Goal: Transaction & Acquisition: Purchase product/service

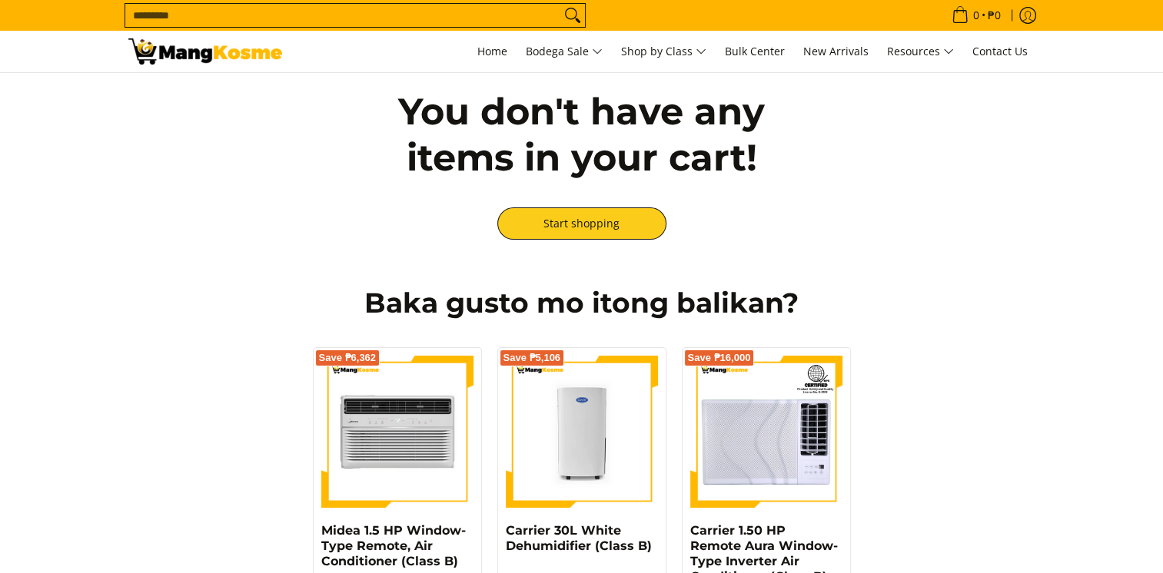
click at [209, 8] on input "Search..." at bounding box center [342, 15] width 435 height 23
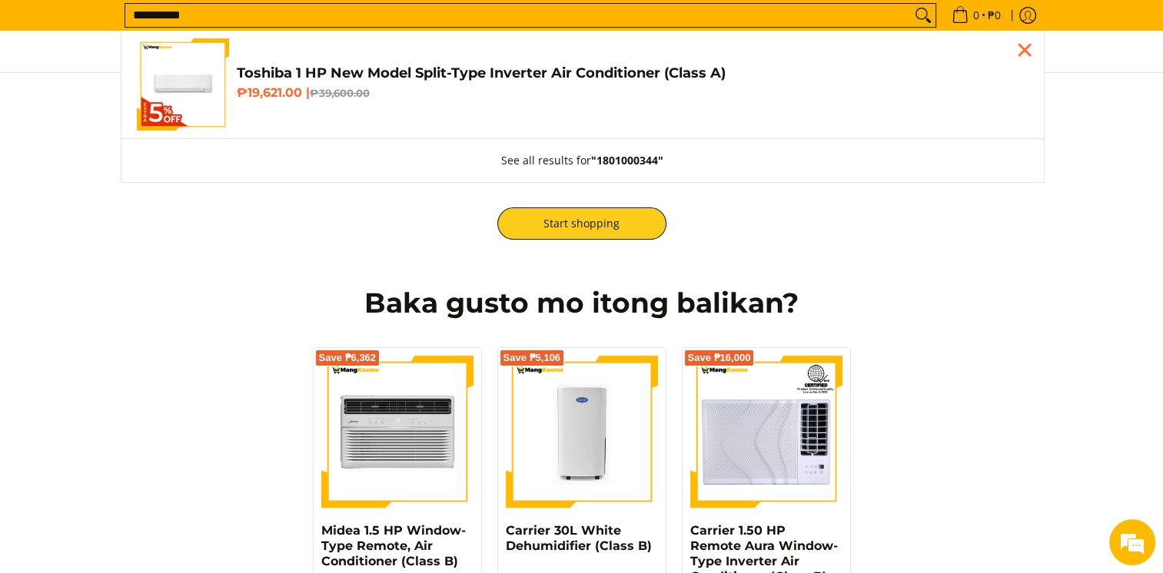
type input "**********"
click at [320, 69] on h4 "Toshiba 1 HP New Model Split-Type Inverter Air Conditioner (Class A)" at bounding box center [633, 74] width 792 height 18
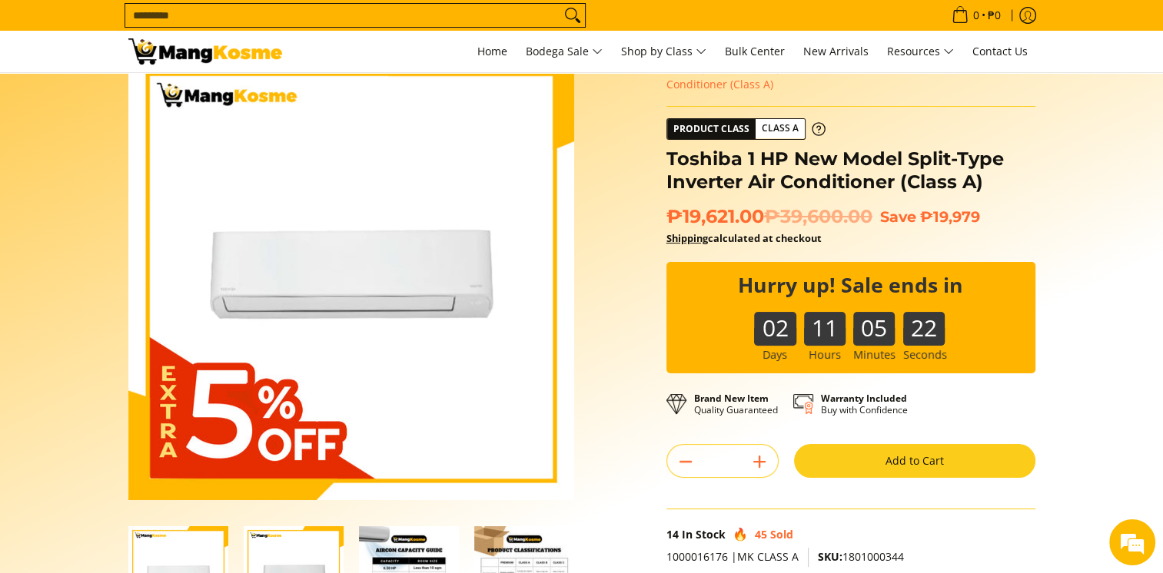
scroll to position [77, 0]
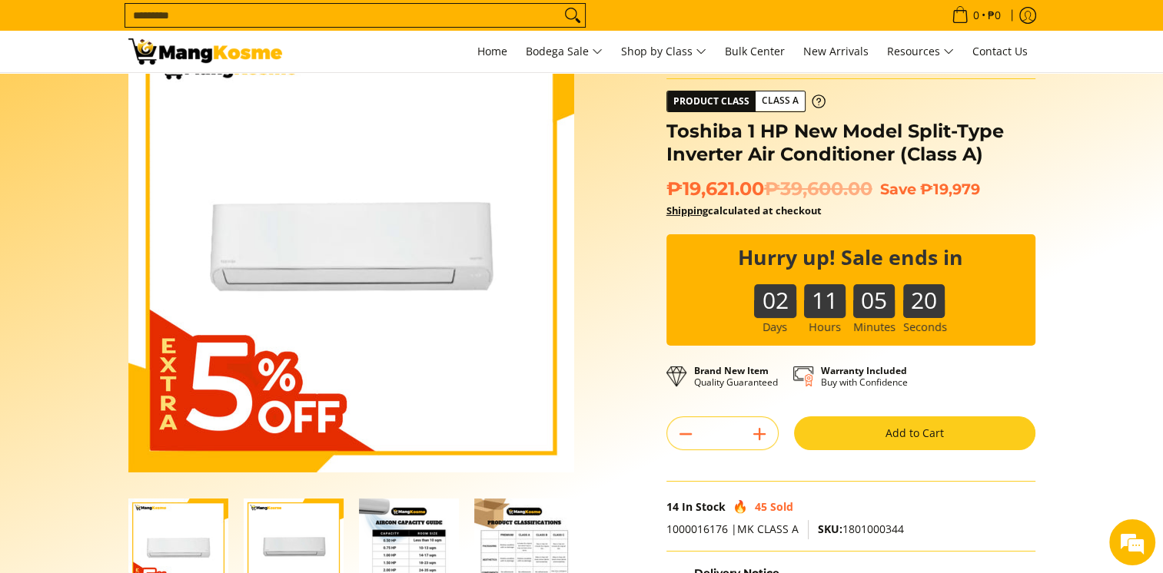
click at [895, 429] on button "Add to Cart" at bounding box center [914, 434] width 241 height 34
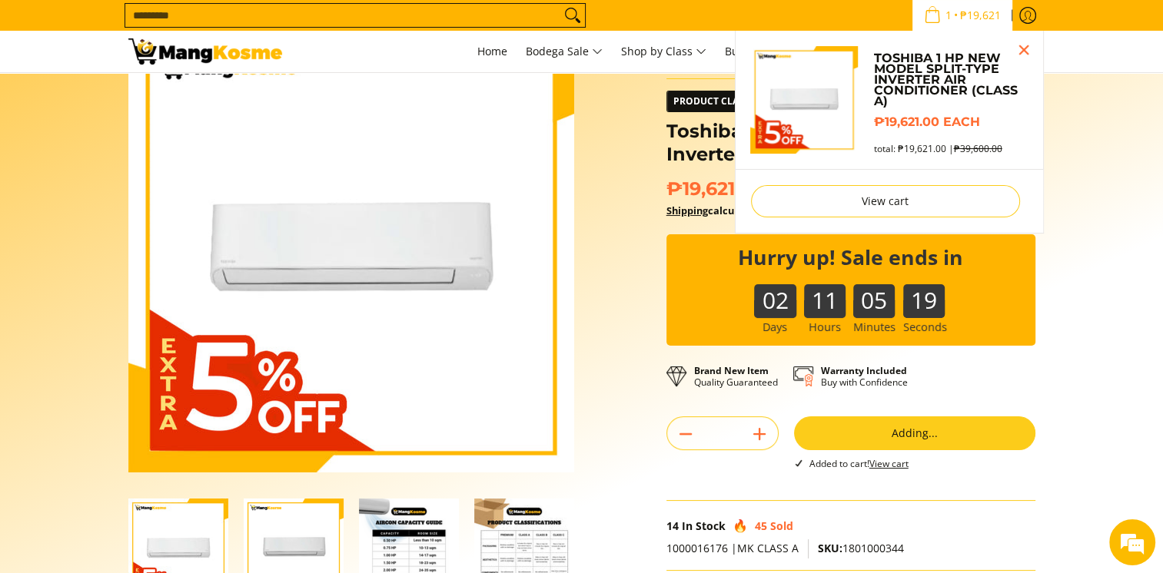
scroll to position [34, 0]
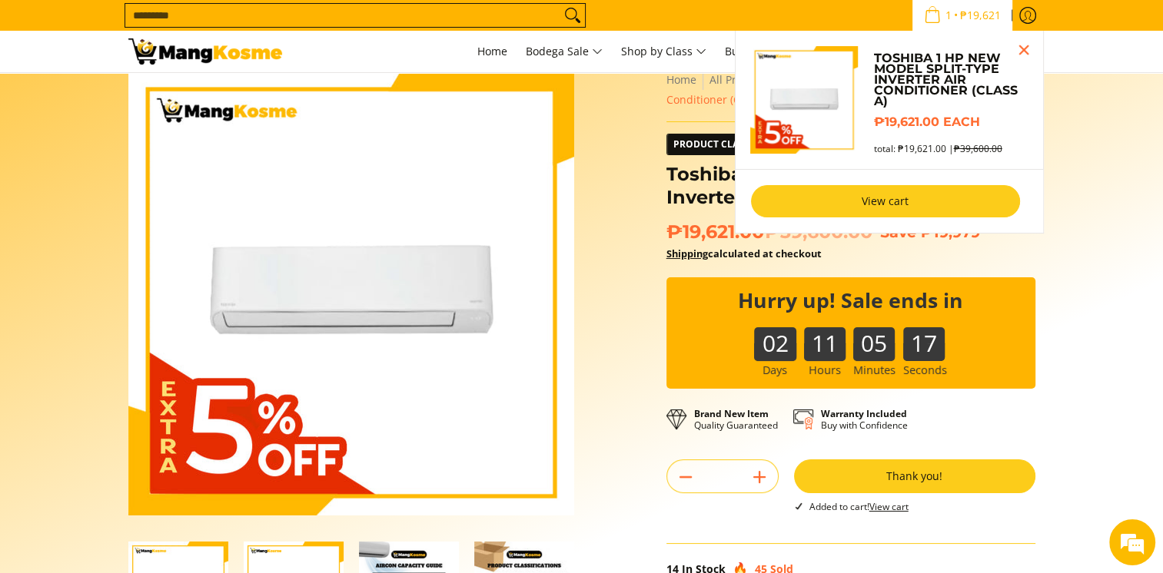
click at [898, 208] on link "View cart" at bounding box center [885, 201] width 269 height 32
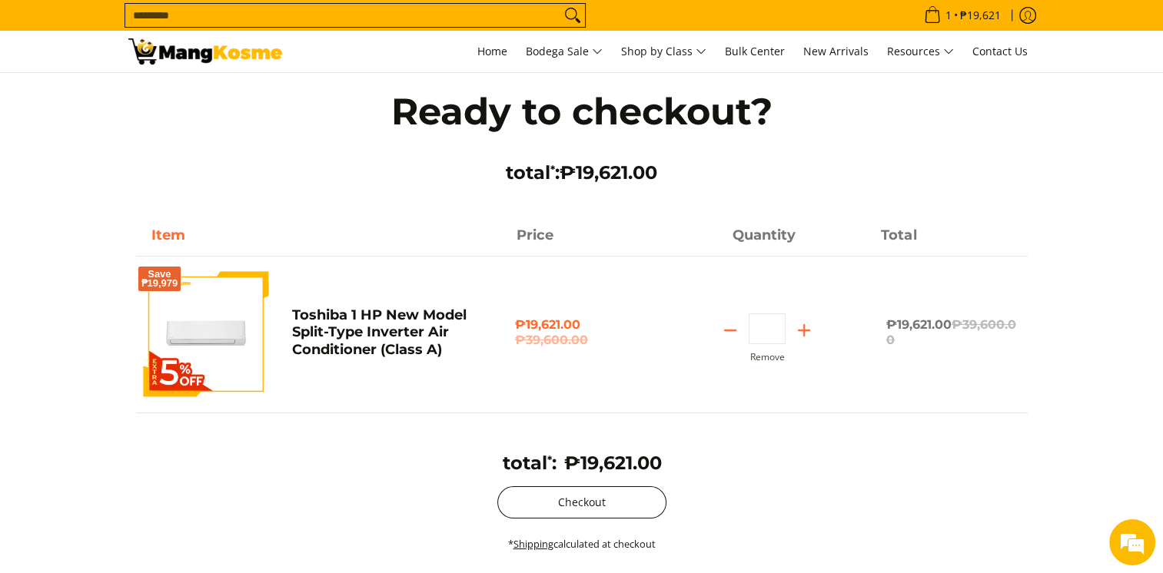
click at [572, 500] on button "Checkout" at bounding box center [581, 503] width 169 height 32
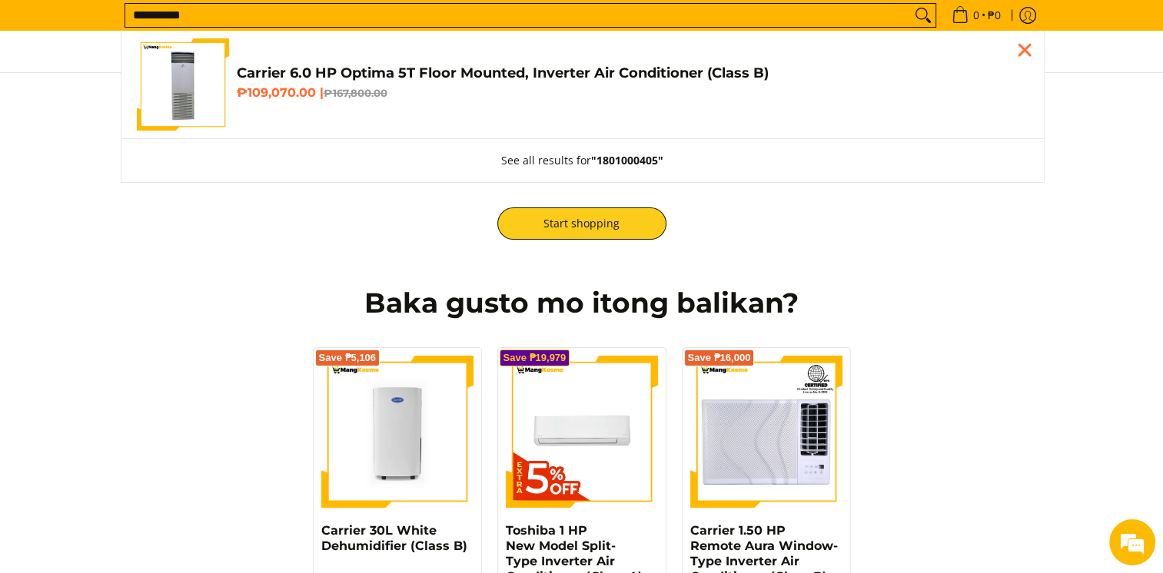
type input "**********"
click at [357, 66] on h4 "Carrier 6.0 HP Optima 5T Floor Mounted, Inverter Air Conditioner (Class B)" at bounding box center [633, 74] width 792 height 18
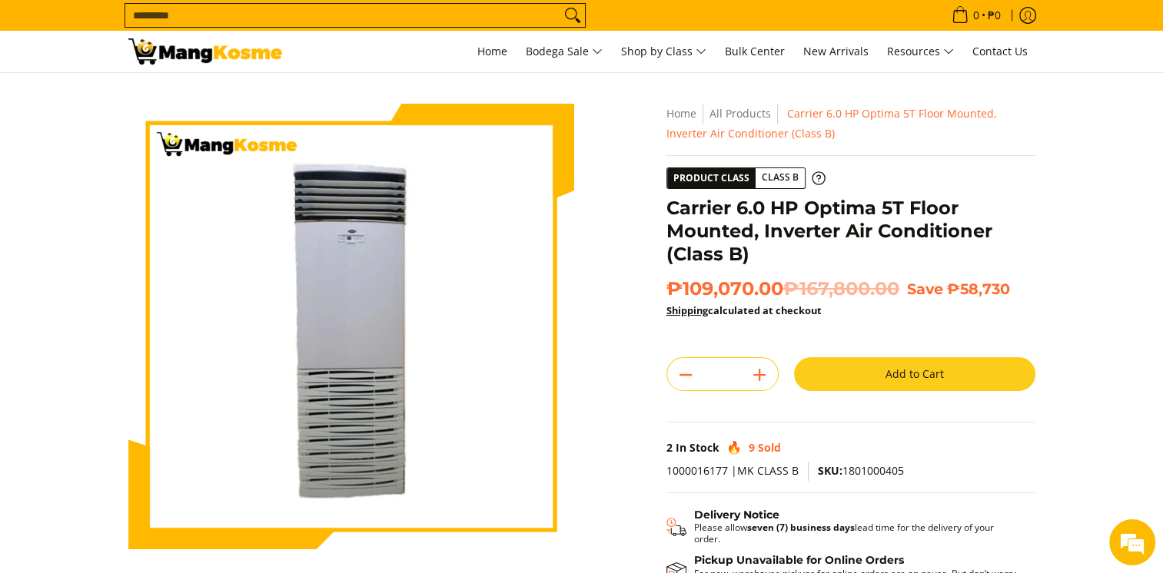
click at [883, 374] on button "Add to Cart" at bounding box center [914, 374] width 241 height 34
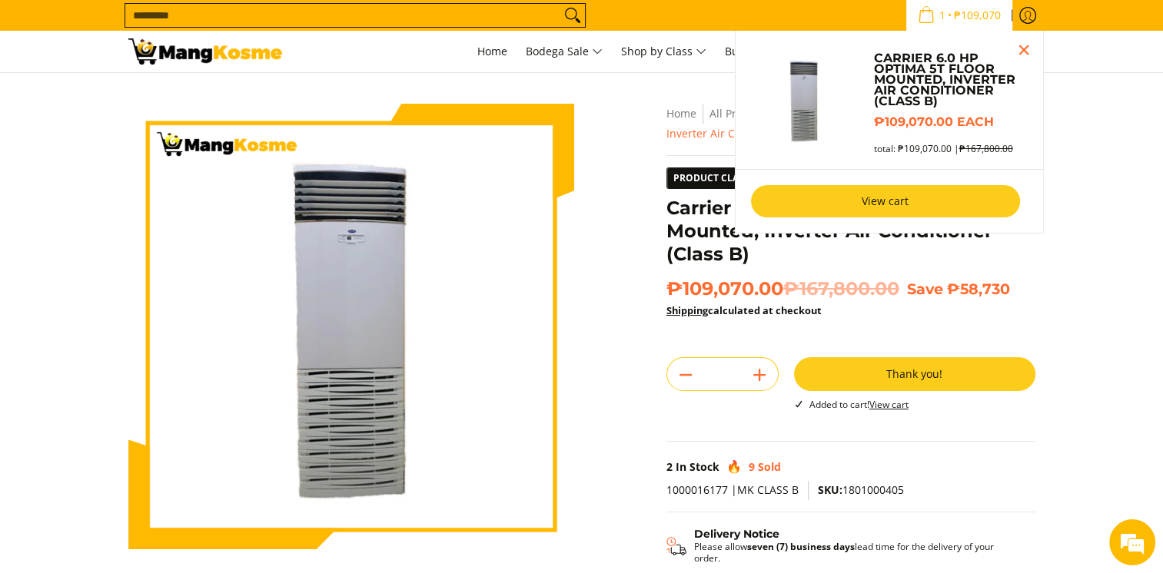
click at [882, 199] on link "View cart" at bounding box center [885, 201] width 269 height 32
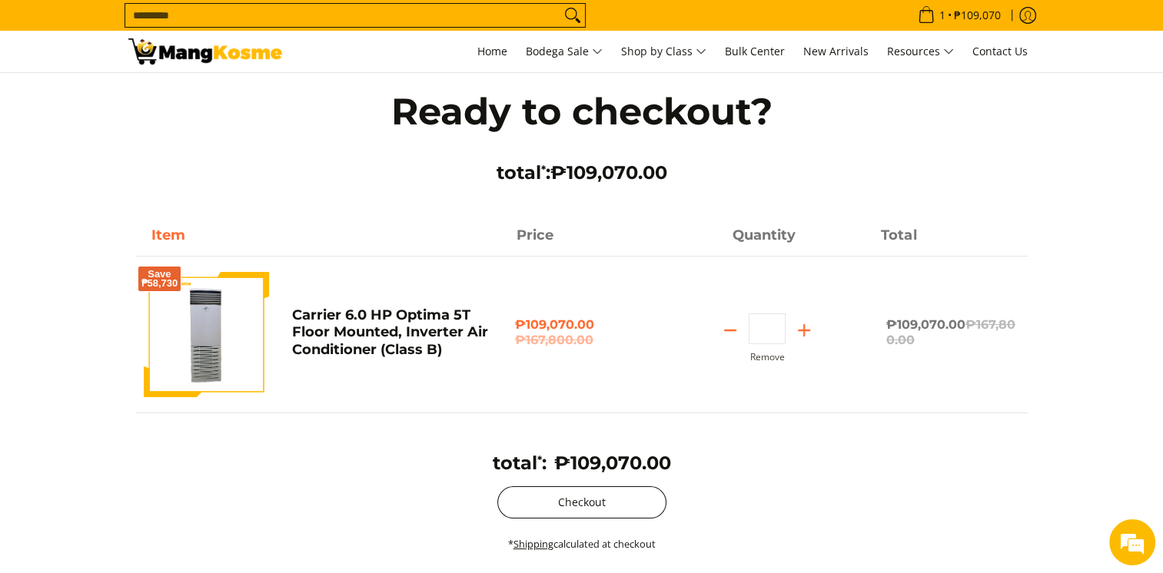
click at [578, 490] on button "Checkout" at bounding box center [581, 503] width 169 height 32
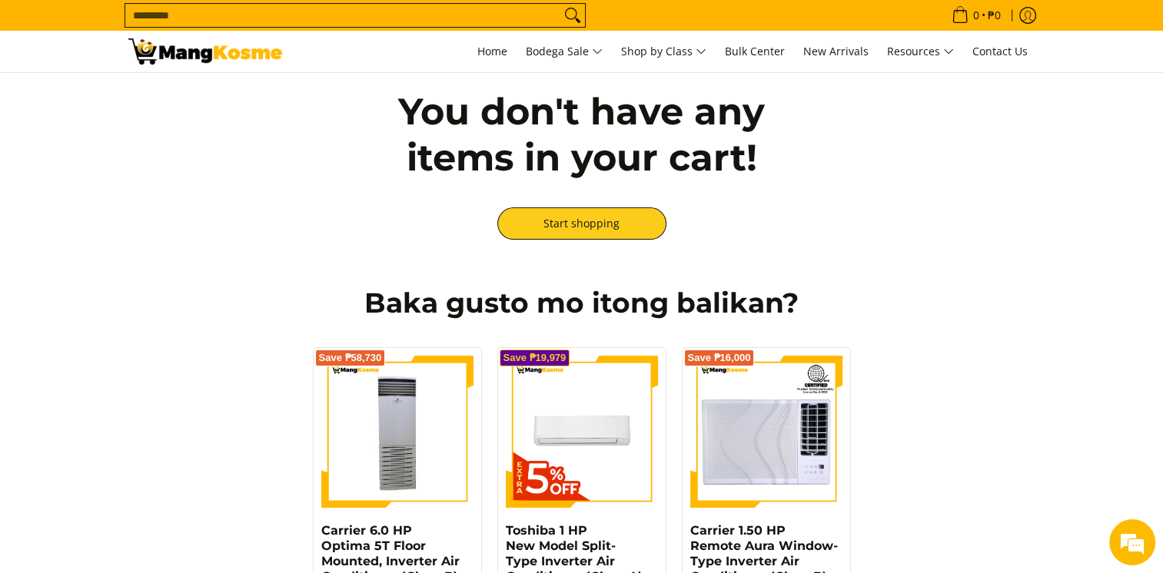
click at [400, 16] on input "Search..." at bounding box center [342, 15] width 435 height 23
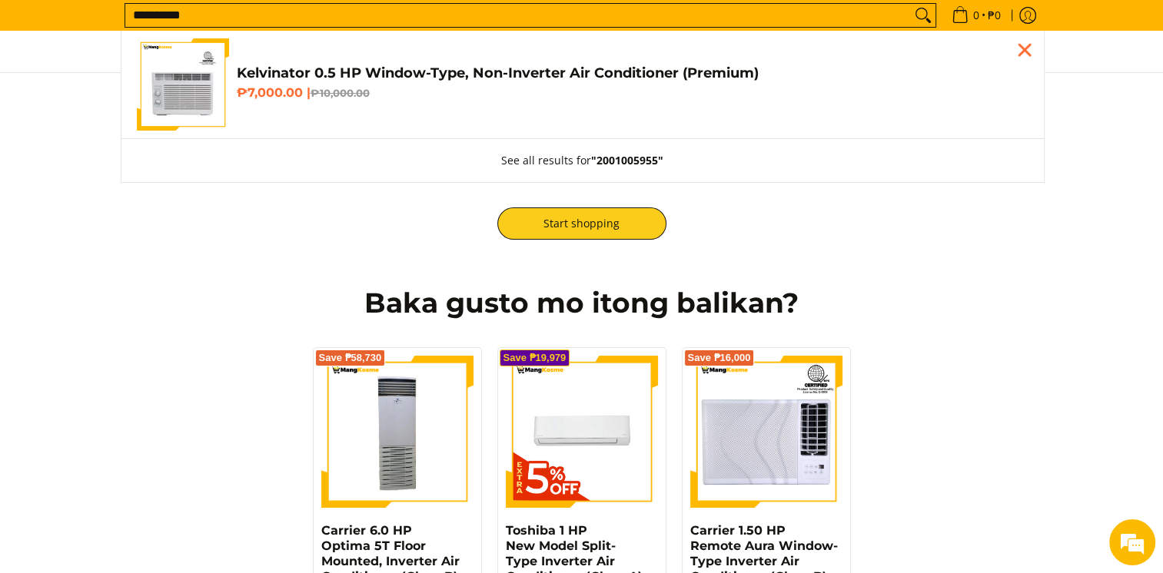
type input "**********"
click at [395, 71] on h4 "Kelvinator 0.5 HP Window-Type, Non-Inverter Air Conditioner (Premium)" at bounding box center [633, 74] width 792 height 18
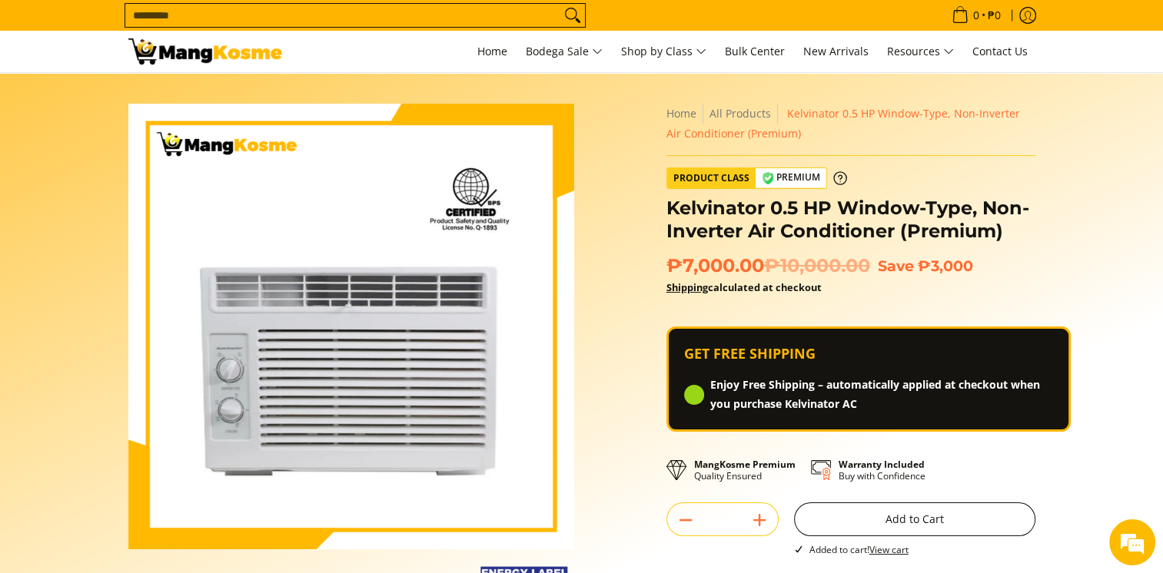
click at [885, 527] on button "Add to Cart" at bounding box center [914, 520] width 241 height 34
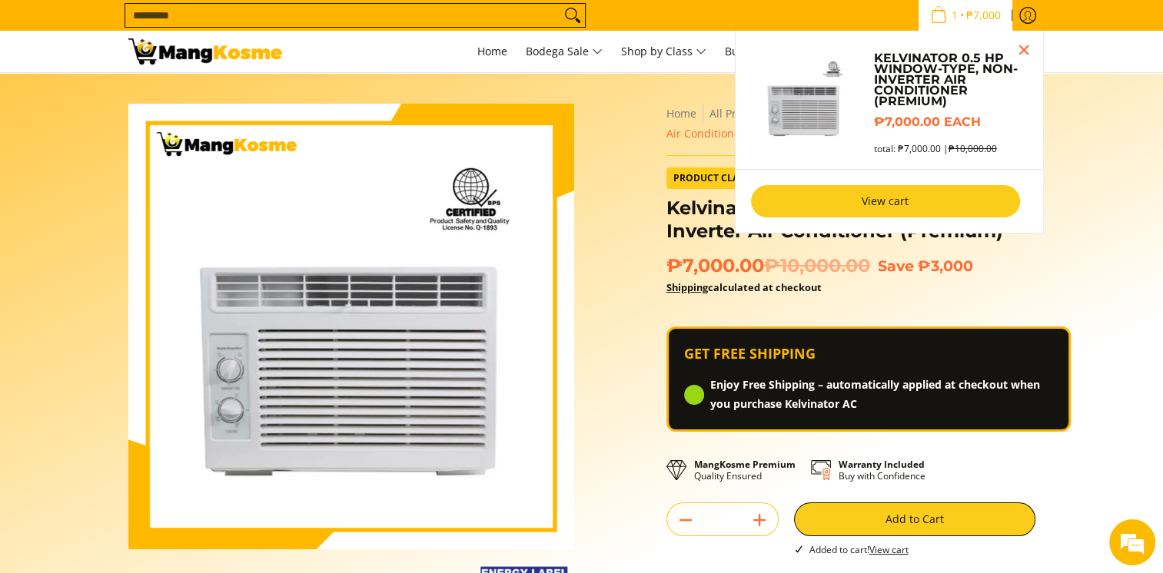
click at [902, 207] on link "View cart" at bounding box center [885, 201] width 269 height 32
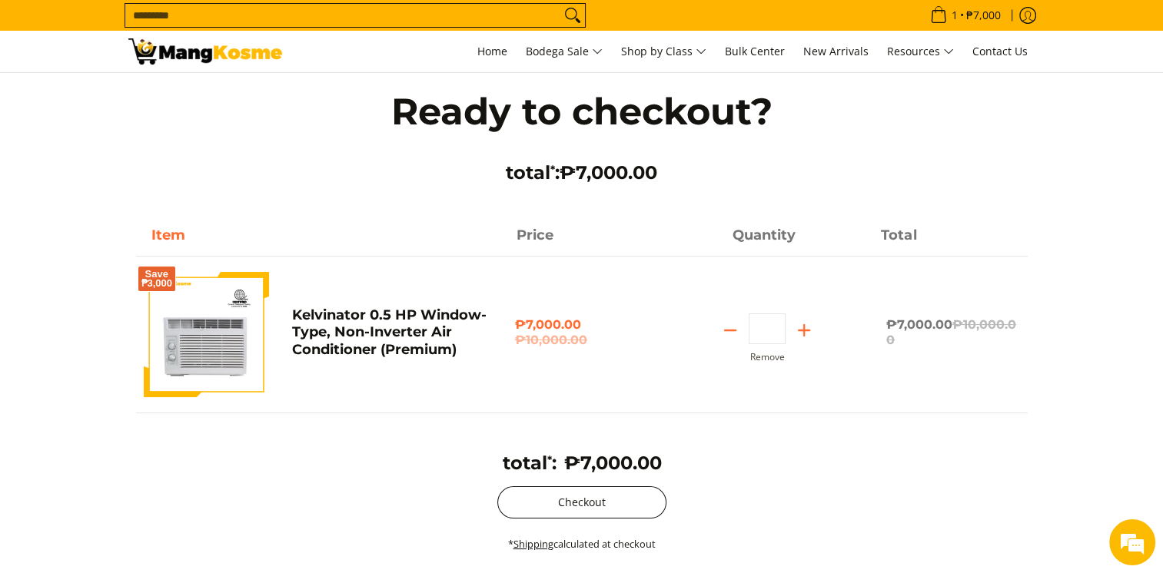
click at [550, 516] on button "Checkout" at bounding box center [581, 503] width 169 height 32
click at [556, 507] on button "Checkout" at bounding box center [581, 503] width 169 height 32
